Goal: Check status: Check status

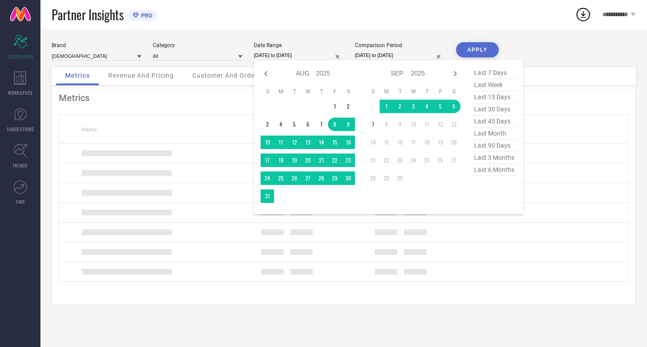
select select "7"
select select "2025"
select select "8"
select select "2025"
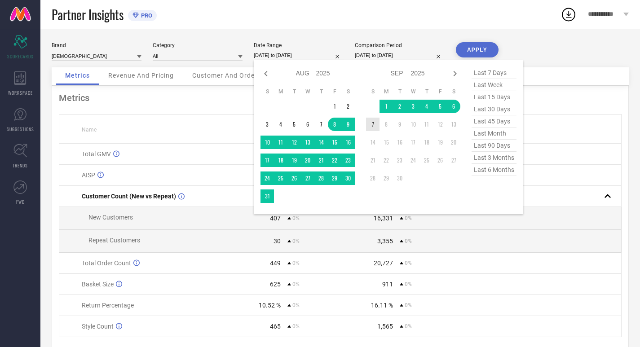
click at [364, 119] on div "Jan Feb Mar Apr May Jun [DATE] Aug Sep Oct Nov [DATE] 2016 2017 2018 2019 2020 …" at bounding box center [361, 137] width 200 height 141
click at [487, 112] on span "last 30 days" at bounding box center [494, 109] width 45 height 12
type input "[DATE] to [DATE]"
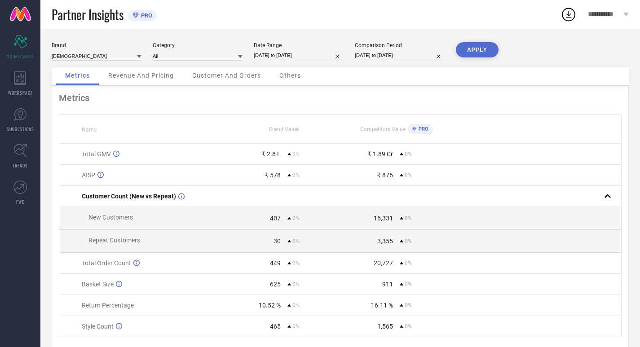
click at [425, 53] on input "[DATE] to [DATE]" at bounding box center [400, 55] width 90 height 9
select select "7"
select select "2025"
select select "8"
select select "2025"
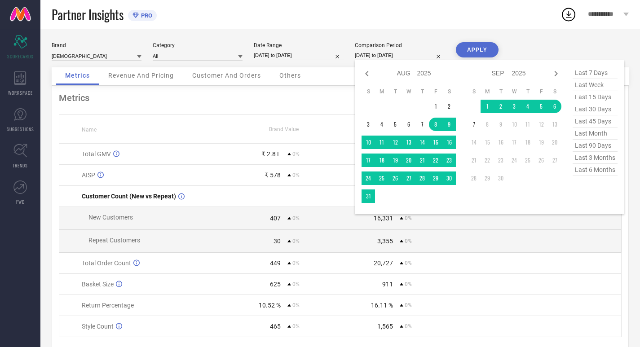
click at [596, 108] on span "last 30 days" at bounding box center [595, 109] width 45 height 12
type input "[DATE] to [DATE]"
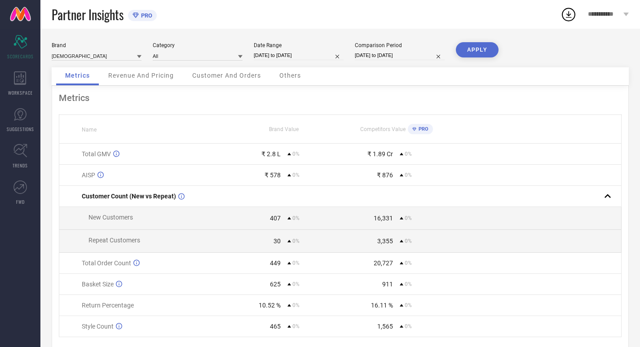
click at [487, 49] on button "APPLY" at bounding box center [477, 49] width 43 height 15
click at [141, 78] on span "Revenue And Pricing" at bounding box center [141, 75] width 66 height 7
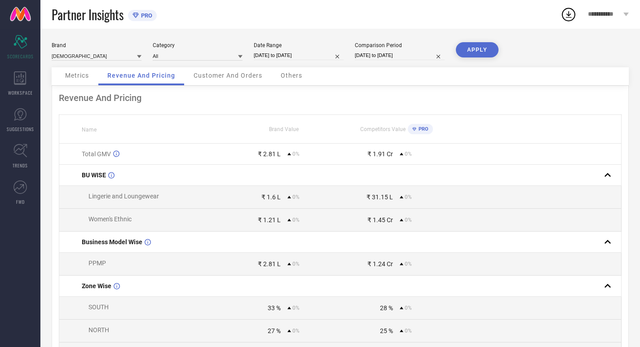
click at [208, 84] on div "Customer And Orders" at bounding box center [228, 76] width 87 height 18
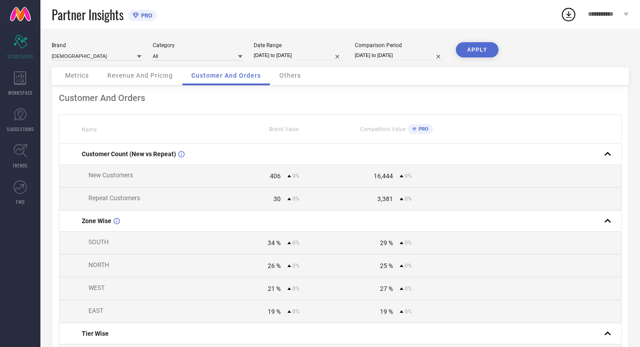
click at [300, 79] on span "Others" at bounding box center [290, 75] width 22 height 7
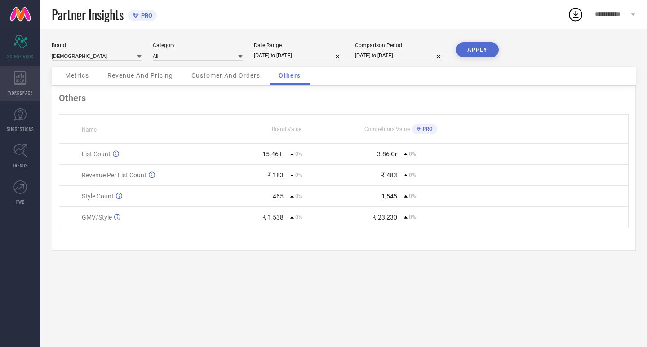
click at [20, 82] on icon at bounding box center [20, 77] width 13 height 13
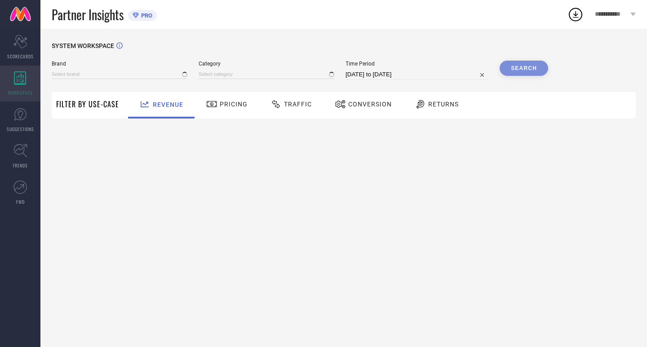
type input "[DEMOGRAPHIC_DATA]"
type input "All"
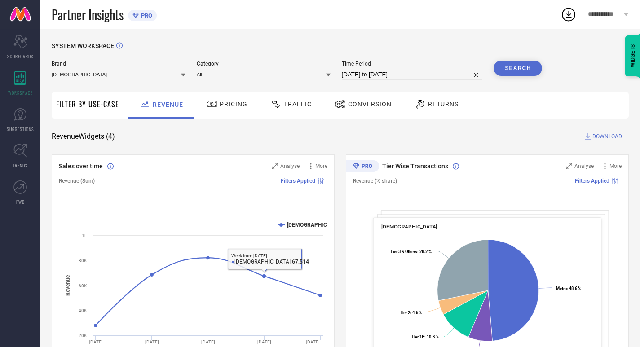
click at [212, 115] on div "Pricing" at bounding box center [227, 105] width 64 height 27
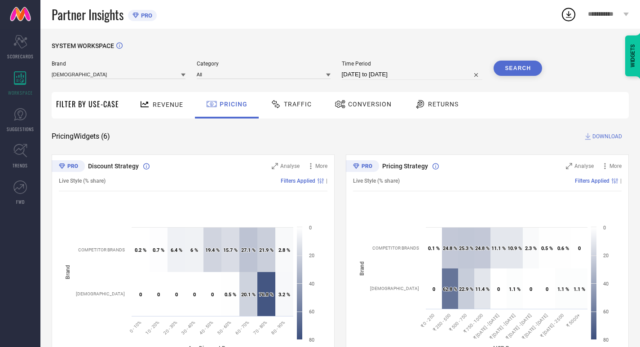
click at [308, 111] on div "Traffic" at bounding box center [291, 104] width 46 height 15
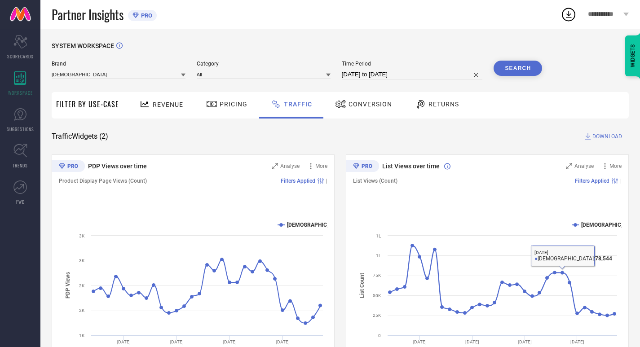
click at [364, 106] on span "Conversion" at bounding box center [371, 104] width 44 height 7
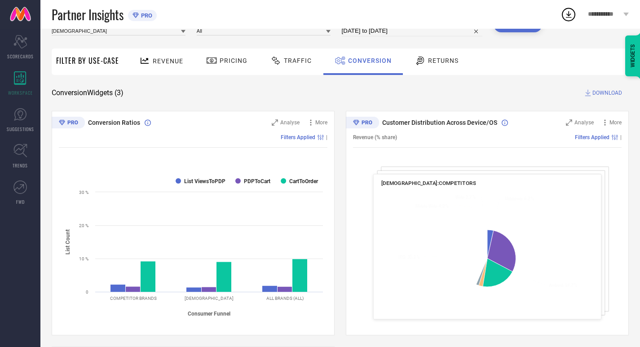
scroll to position [45, 0]
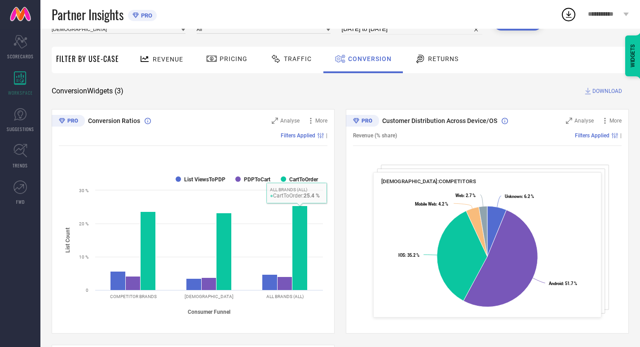
click at [448, 65] on div "Returns" at bounding box center [436, 58] width 49 height 15
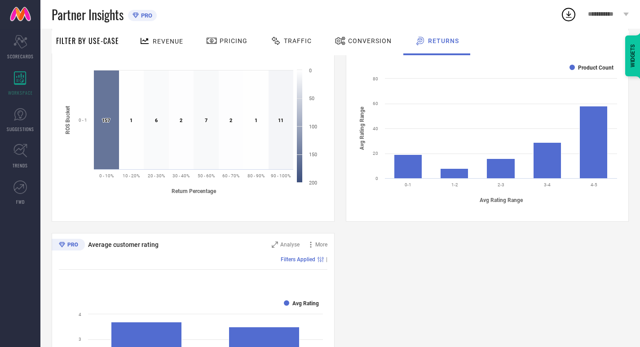
scroll to position [292, 0]
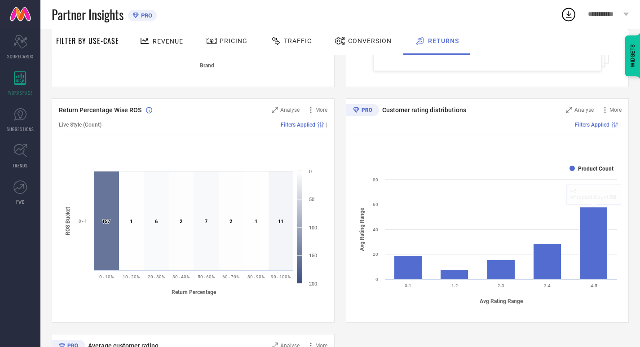
click at [609, 236] on rect at bounding box center [487, 234] width 269 height 153
click at [602, 230] on rect at bounding box center [594, 243] width 28 height 72
